Goal: Transaction & Acquisition: Purchase product/service

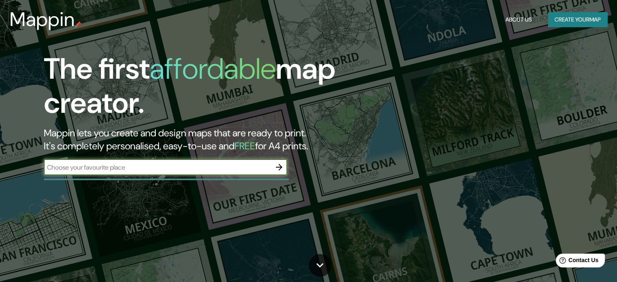
click at [185, 165] on input "text" at bounding box center [157, 167] width 227 height 9
click at [157, 169] on input "text" at bounding box center [157, 167] width 227 height 9
paste input "Av Casiopea, [GEOGRAPHIC_DATA][PERSON_NAME] [GEOGRAPHIC_DATA], Heroica [GEOGRAP…"
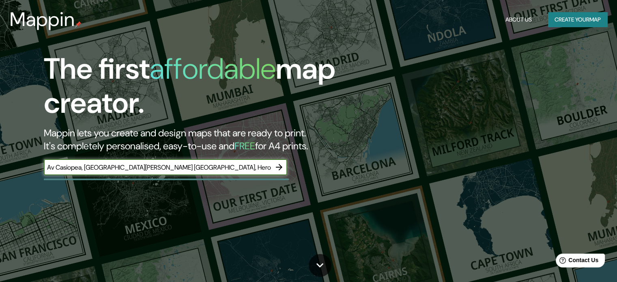
scroll to position [0, 8]
type input "Av Casiopea, [GEOGRAPHIC_DATA][PERSON_NAME] [GEOGRAPHIC_DATA], Heroica [GEOGRAP…"
click at [279, 166] on icon "button" at bounding box center [279, 167] width 10 height 10
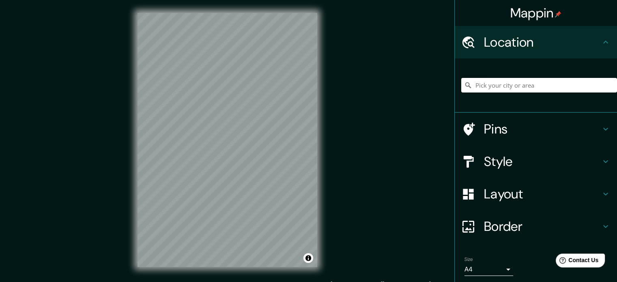
click at [480, 86] on input "Pick your city or area" at bounding box center [539, 85] width 156 height 15
paste input "Av Casiopea, [GEOGRAPHIC_DATA][PERSON_NAME] [GEOGRAPHIC_DATA], Heroica [GEOGRAP…"
click at [553, 87] on input "[GEOGRAPHIC_DATA][PERSON_NAME] [GEOGRAPHIC_DATA], [GEOGRAPHIC_DATA], [GEOGRAPHI…" at bounding box center [539, 85] width 156 height 15
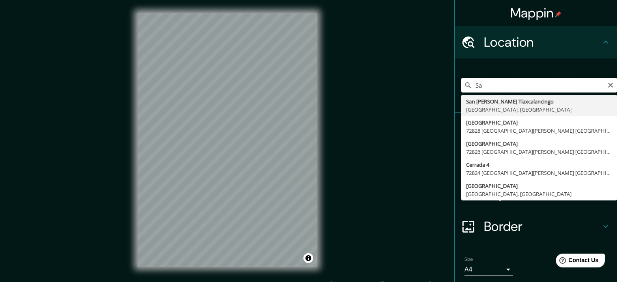
type input "S"
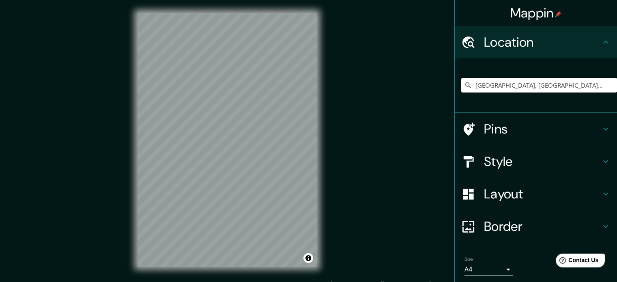
type input "[GEOGRAPHIC_DATA], [GEOGRAPHIC_DATA], [GEOGRAPHIC_DATA]"
click at [608, 86] on icon "Clear" at bounding box center [610, 85] width 5 height 5
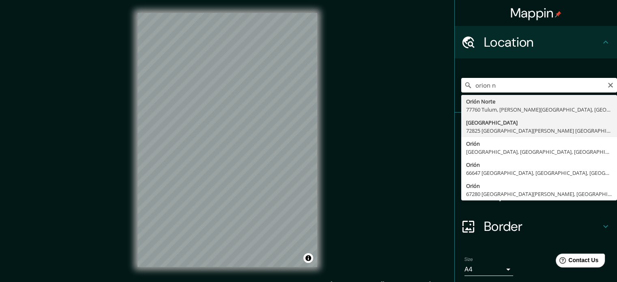
type input "[GEOGRAPHIC_DATA] [GEOGRAPHIC_DATA][PERSON_NAME] [GEOGRAPHIC_DATA], [GEOGRAPHIC…"
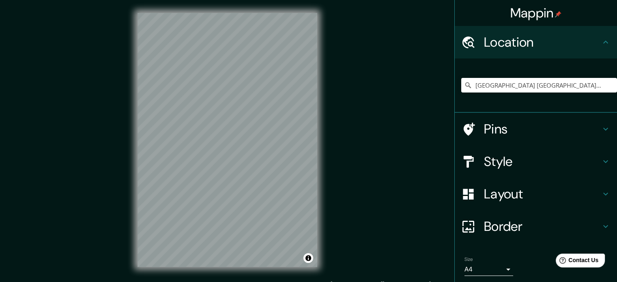
click at [527, 164] on h4 "Style" at bounding box center [542, 161] width 117 height 16
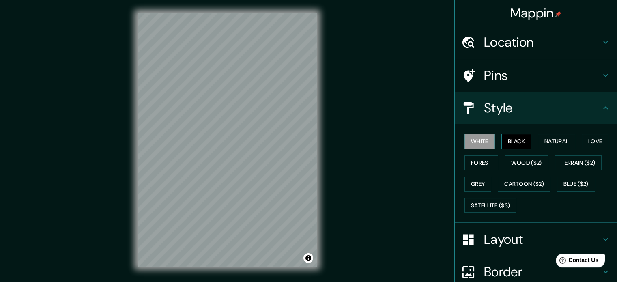
click at [517, 142] on button "Black" at bounding box center [517, 141] width 30 height 15
click at [538, 141] on button "Natural" at bounding box center [556, 141] width 37 height 15
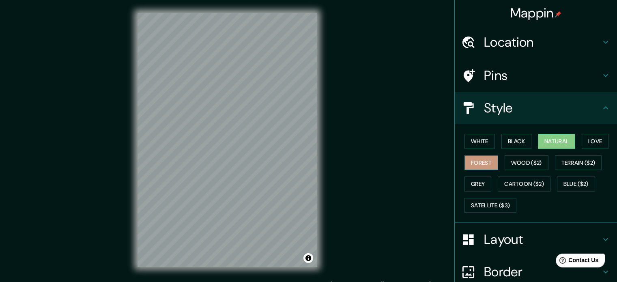
click at [483, 163] on button "Forest" at bounding box center [482, 162] width 34 height 15
click at [505, 140] on button "Black" at bounding box center [517, 141] width 30 height 15
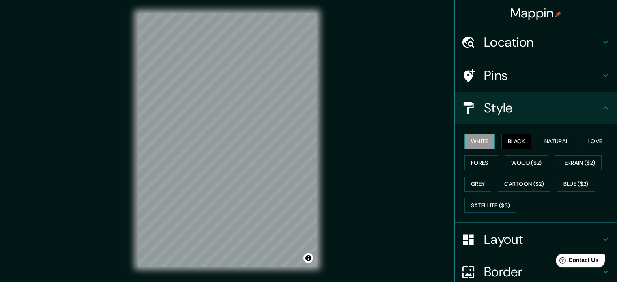
click at [474, 139] on button "White" at bounding box center [480, 141] width 30 height 15
click at [475, 159] on button "Forest" at bounding box center [482, 162] width 34 height 15
click at [481, 141] on button "White" at bounding box center [480, 141] width 30 height 15
click at [502, 141] on button "Black" at bounding box center [517, 141] width 30 height 15
click at [469, 159] on button "Forest" at bounding box center [482, 162] width 34 height 15
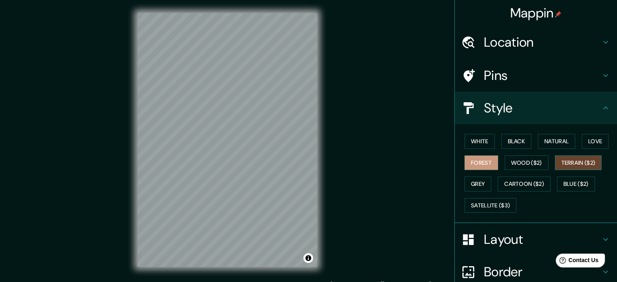
click at [571, 160] on button "Terrain ($2)" at bounding box center [578, 162] width 47 height 15
click at [590, 139] on button "Love" at bounding box center [595, 141] width 27 height 15
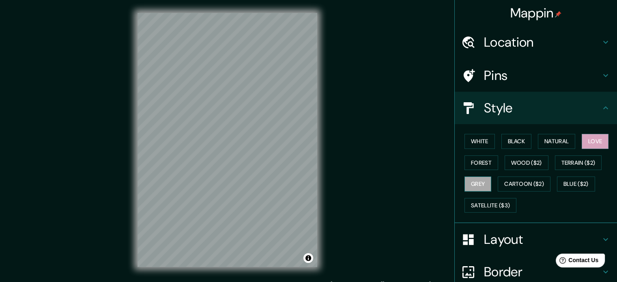
click at [477, 183] on button "Grey" at bounding box center [478, 184] width 27 height 15
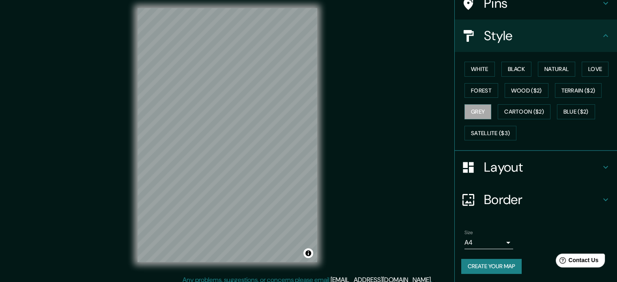
scroll to position [11, 0]
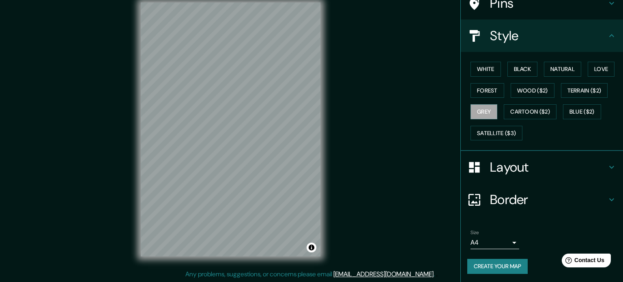
click at [504, 241] on body "Mappin Location [GEOGRAPHIC_DATA] [GEOGRAPHIC_DATA][PERSON_NAME] [GEOGRAPHIC_DA…" at bounding box center [311, 130] width 623 height 282
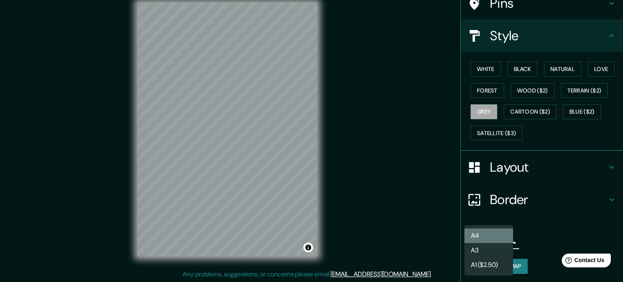
click at [492, 237] on li "A4" at bounding box center [489, 235] width 49 height 15
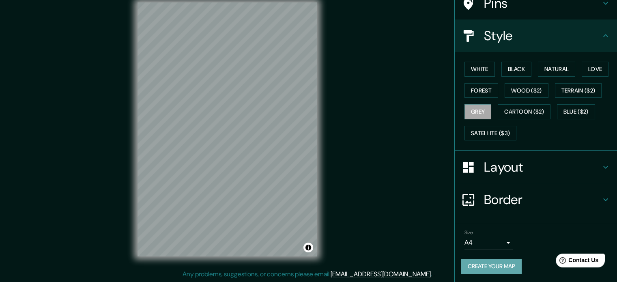
click at [502, 267] on button "Create your map" at bounding box center [491, 266] width 60 height 15
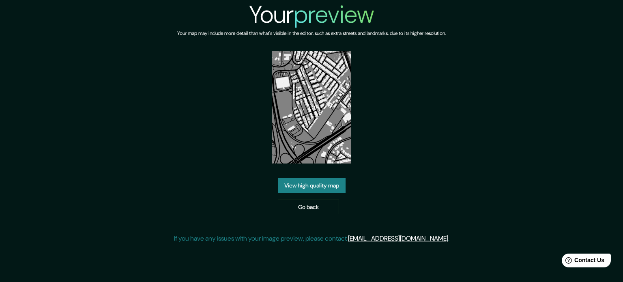
click at [287, 189] on link "View high quality map" at bounding box center [312, 185] width 68 height 15
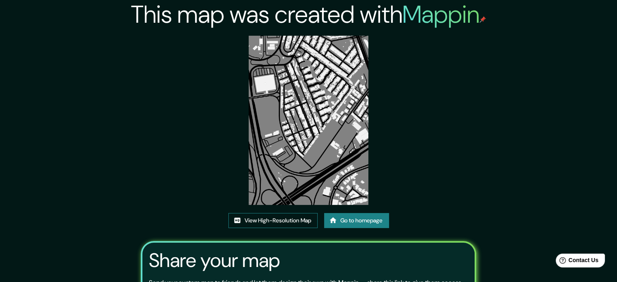
click at [285, 218] on link "View High-Resolution Map" at bounding box center [272, 220] width 89 height 15
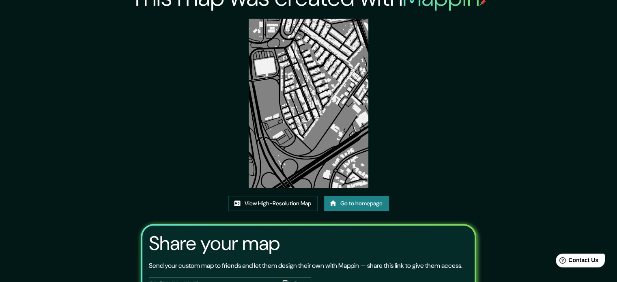
scroll to position [41, 0]
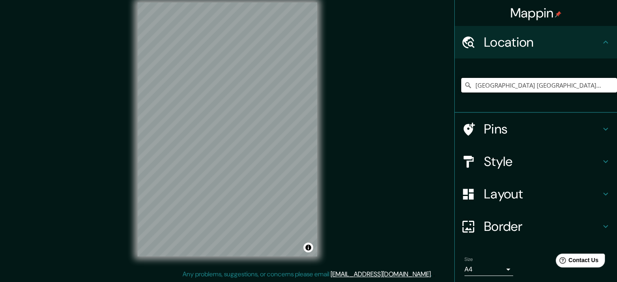
click at [597, 85] on input "Calle Orión Norte, 72825 San Bernardino Tlaxcalancingo, Puebla, México" at bounding box center [539, 85] width 156 height 15
click at [599, 81] on input "Calle Orión Norte, 72825 San Bernardino Tlaxcalancingo, Puebla, México" at bounding box center [539, 85] width 156 height 15
drag, startPoint x: 578, startPoint y: 86, endPoint x: 562, endPoint y: 82, distance: 16.6
click at [577, 85] on input "Calle Orión Norte, 72825 San Bernardino Tlaxcalancingo, Puebla, México" at bounding box center [539, 85] width 156 height 15
drag, startPoint x: 544, startPoint y: 82, endPoint x: 531, endPoint y: 84, distance: 13.4
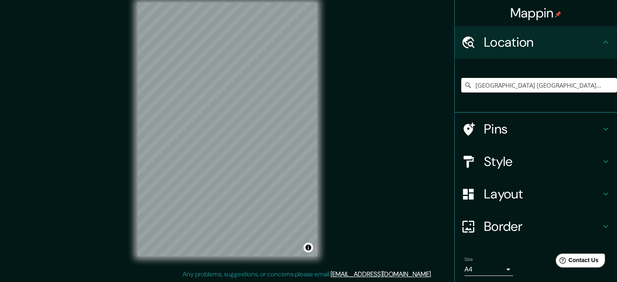
click at [542, 82] on input "Calle Orión Norte, 72825 San Bernardino Tlaxcalancingo, Puebla, México" at bounding box center [539, 85] width 156 height 15
click at [529, 84] on input "Calle Orión Norte, 72825 San Bernardino Tlaxcalancingo, Puebla, México" at bounding box center [539, 85] width 156 height 15
click at [380, 174] on div "Mappin Location Calle Orión Norte, 72825 San Bernardino Tlaxcalancingo, Puebla,…" at bounding box center [308, 135] width 617 height 293
click at [573, 37] on h4 "Location" at bounding box center [542, 42] width 117 height 16
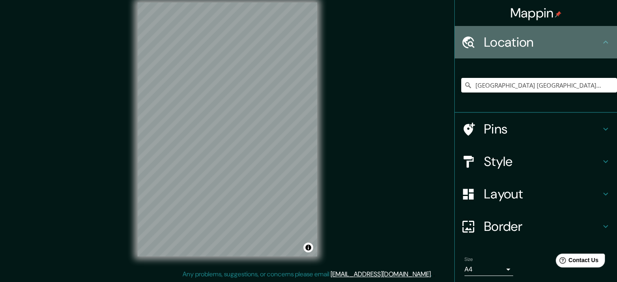
click at [573, 37] on h4 "Location" at bounding box center [542, 42] width 117 height 16
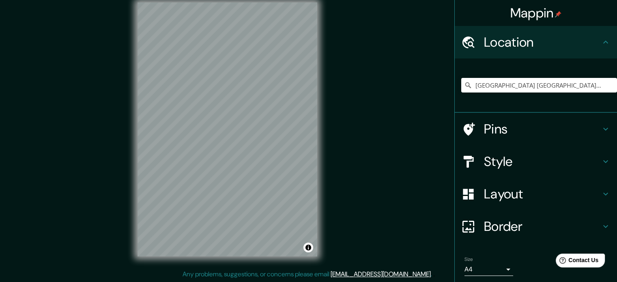
click at [466, 40] on icon at bounding box center [469, 42] width 12 height 12
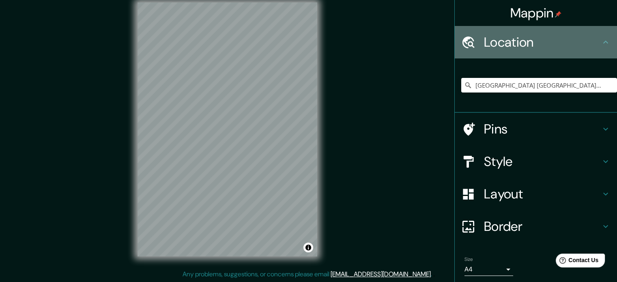
click at [461, 43] on icon at bounding box center [468, 42] width 14 height 14
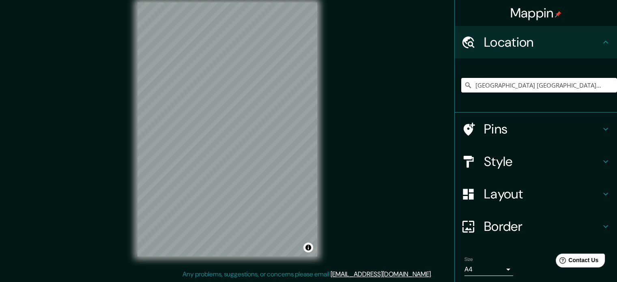
click at [590, 85] on input "Calle Orión Norte, 72825 San Bernardino Tlaxcalancingo, Puebla, México" at bounding box center [539, 85] width 156 height 15
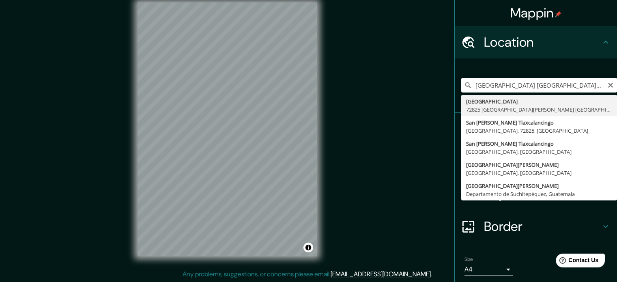
type input "Calle Orión Norte, 72825 San Bernardino Tlaxcalancingo, Puebla, México"
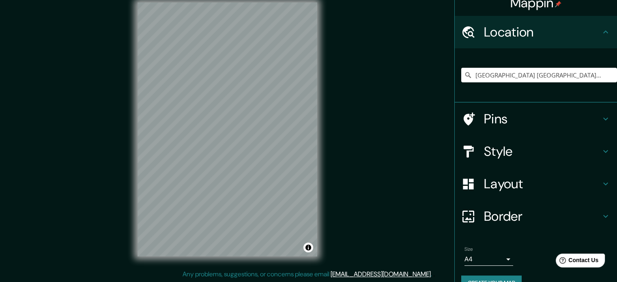
scroll to position [28, 0]
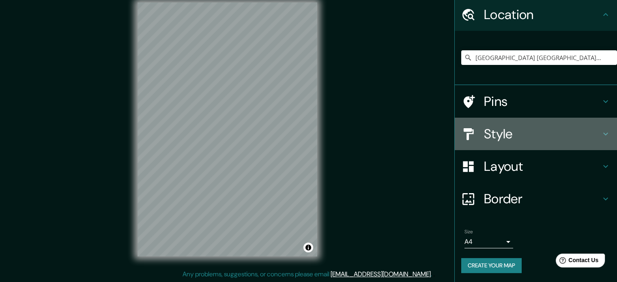
click at [507, 134] on h4 "Style" at bounding box center [542, 134] width 117 height 16
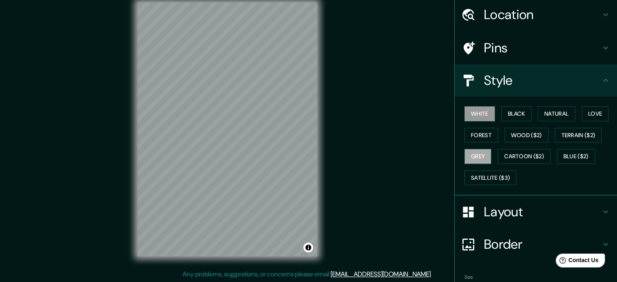
click at [470, 156] on button "Grey" at bounding box center [478, 156] width 27 height 15
